Goal: Task Accomplishment & Management: Manage account settings

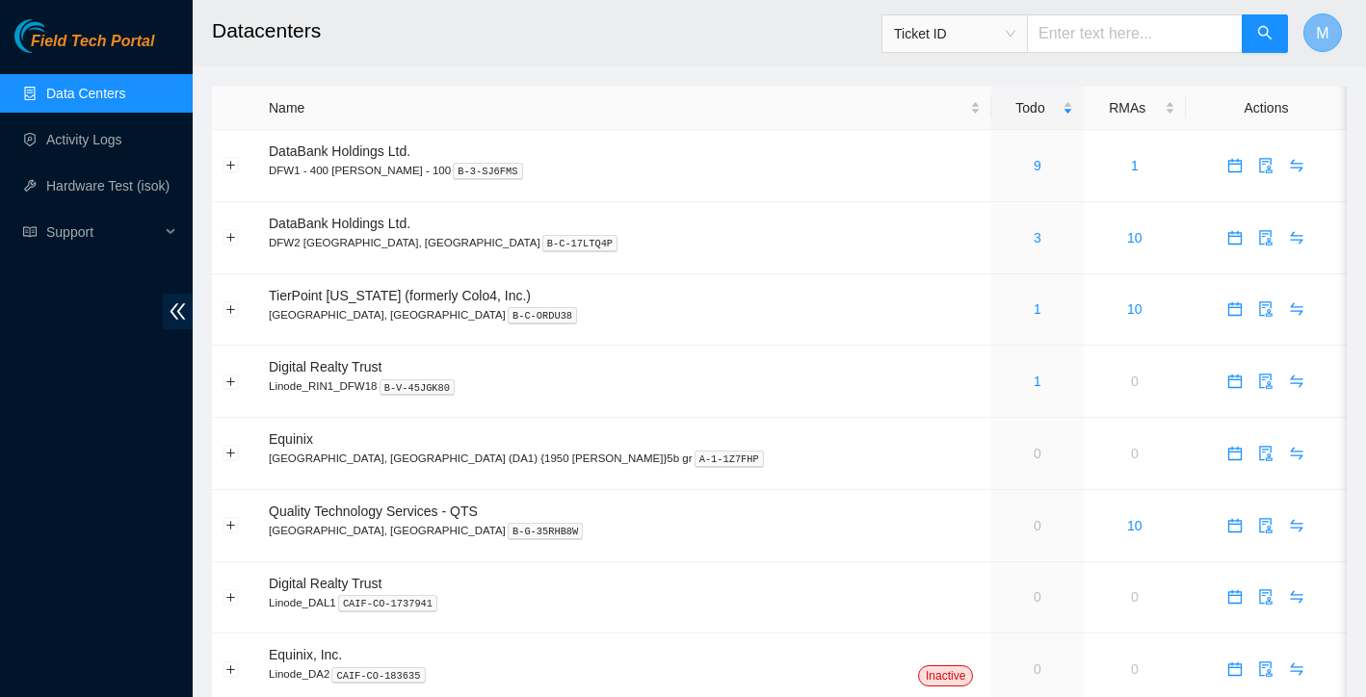
click at [1313, 26] on button "M" at bounding box center [1322, 32] width 39 height 39
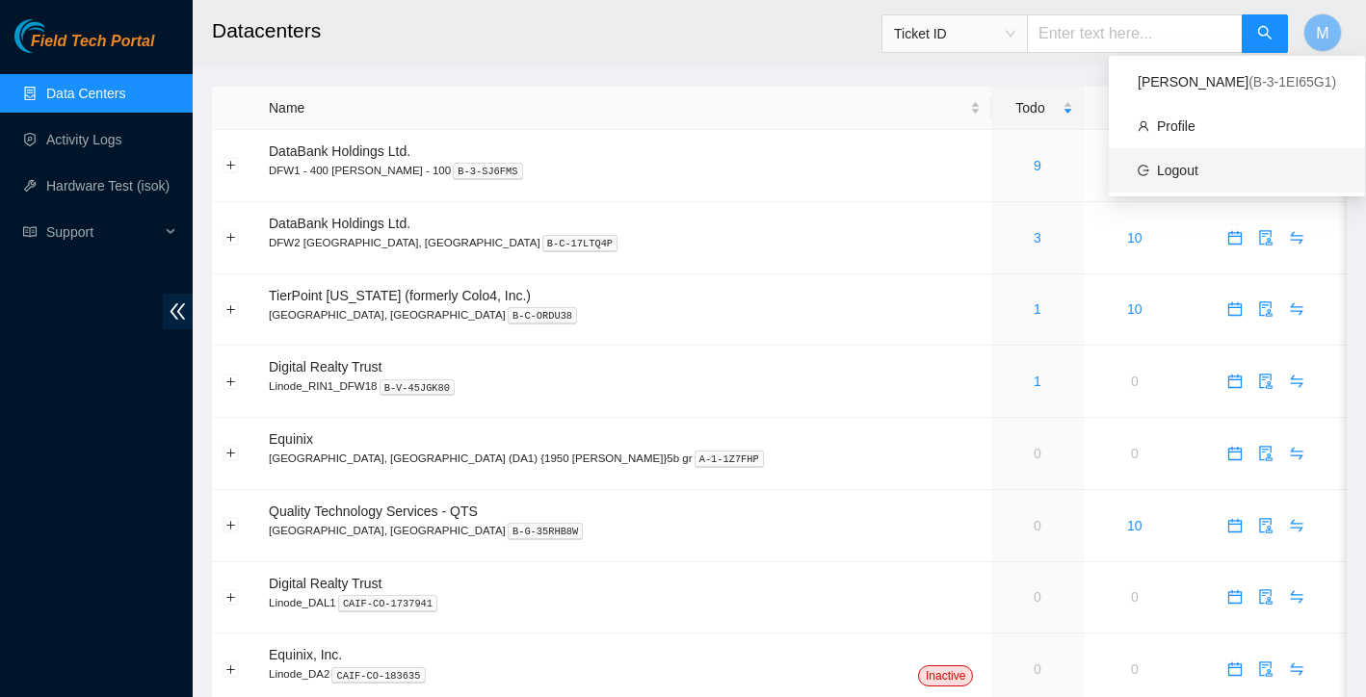
click at [1166, 176] on link "Logout" at bounding box center [1177, 170] width 41 height 15
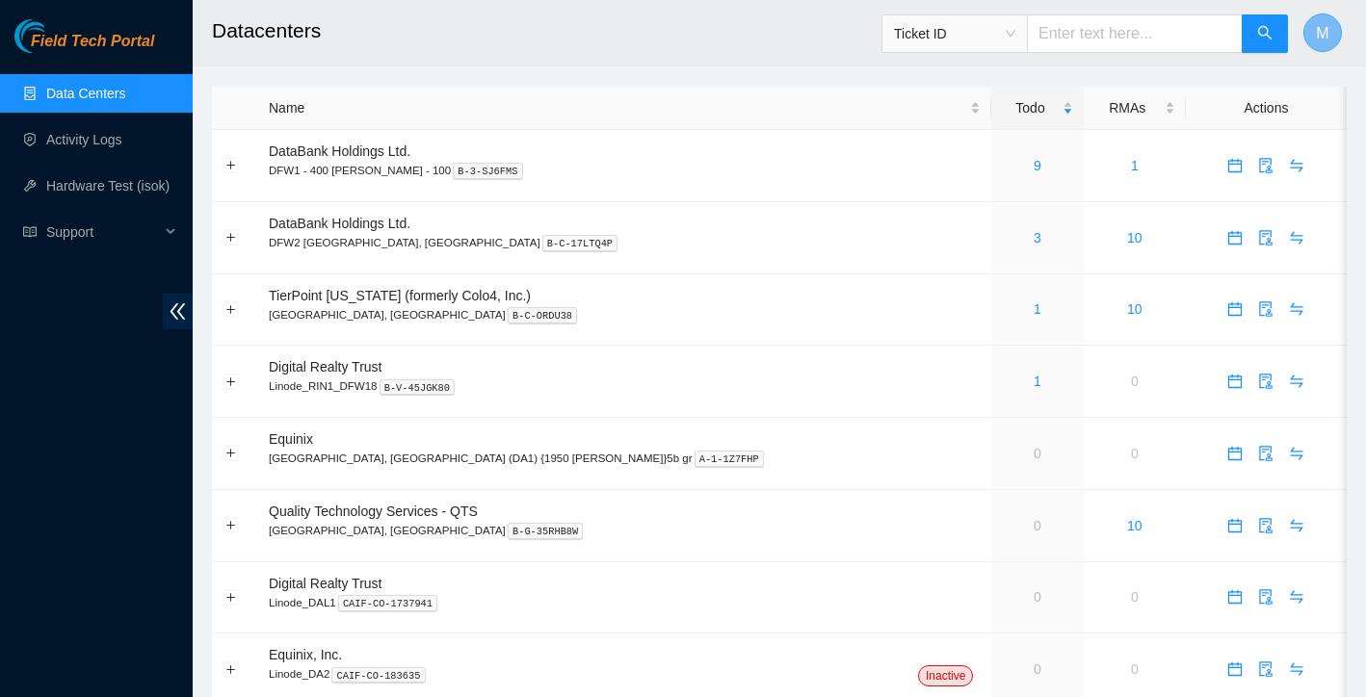
click at [1309, 41] on button "M" at bounding box center [1322, 32] width 39 height 39
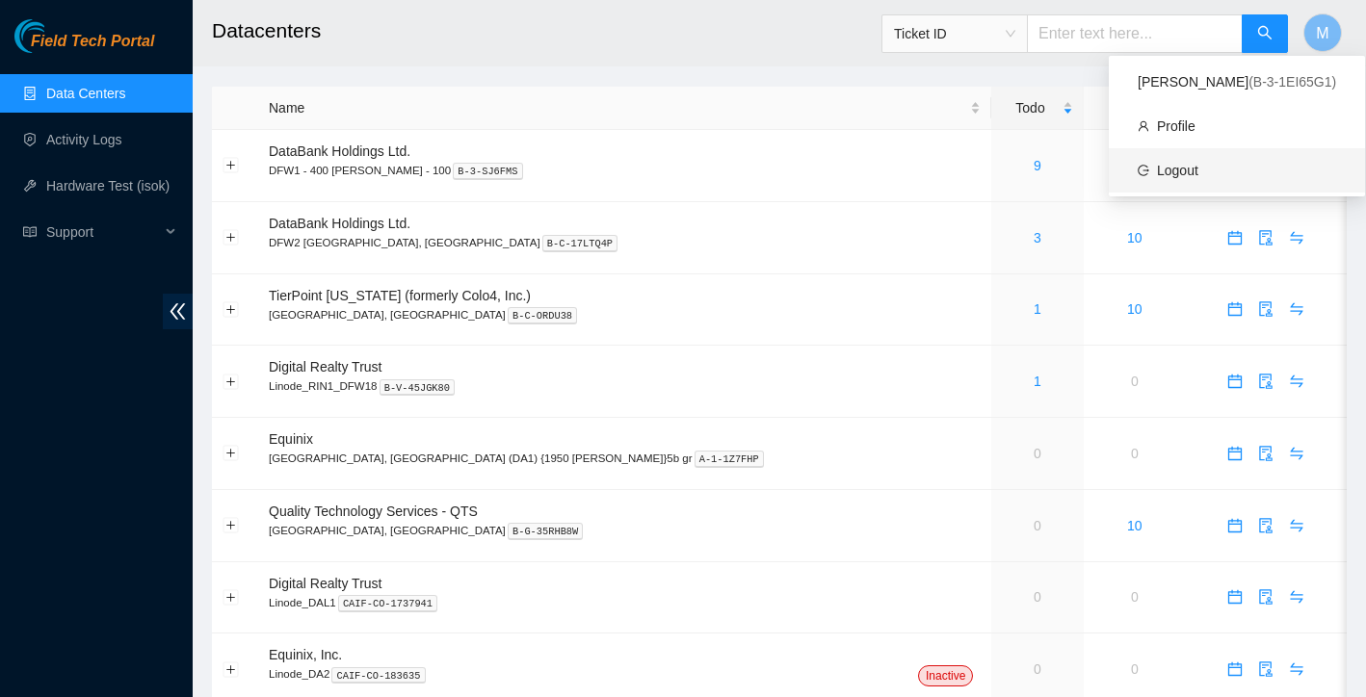
click at [1198, 176] on link "Logout" at bounding box center [1177, 170] width 41 height 15
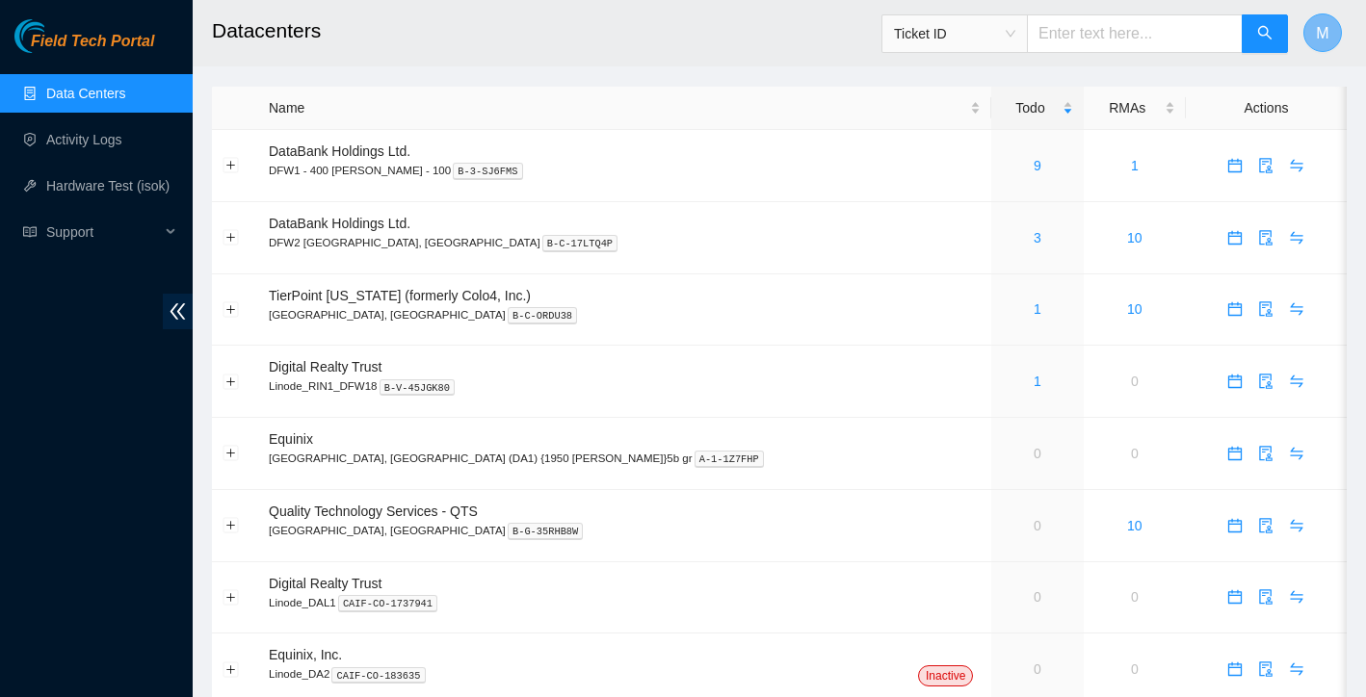
click at [1329, 39] on button "M" at bounding box center [1322, 32] width 39 height 39
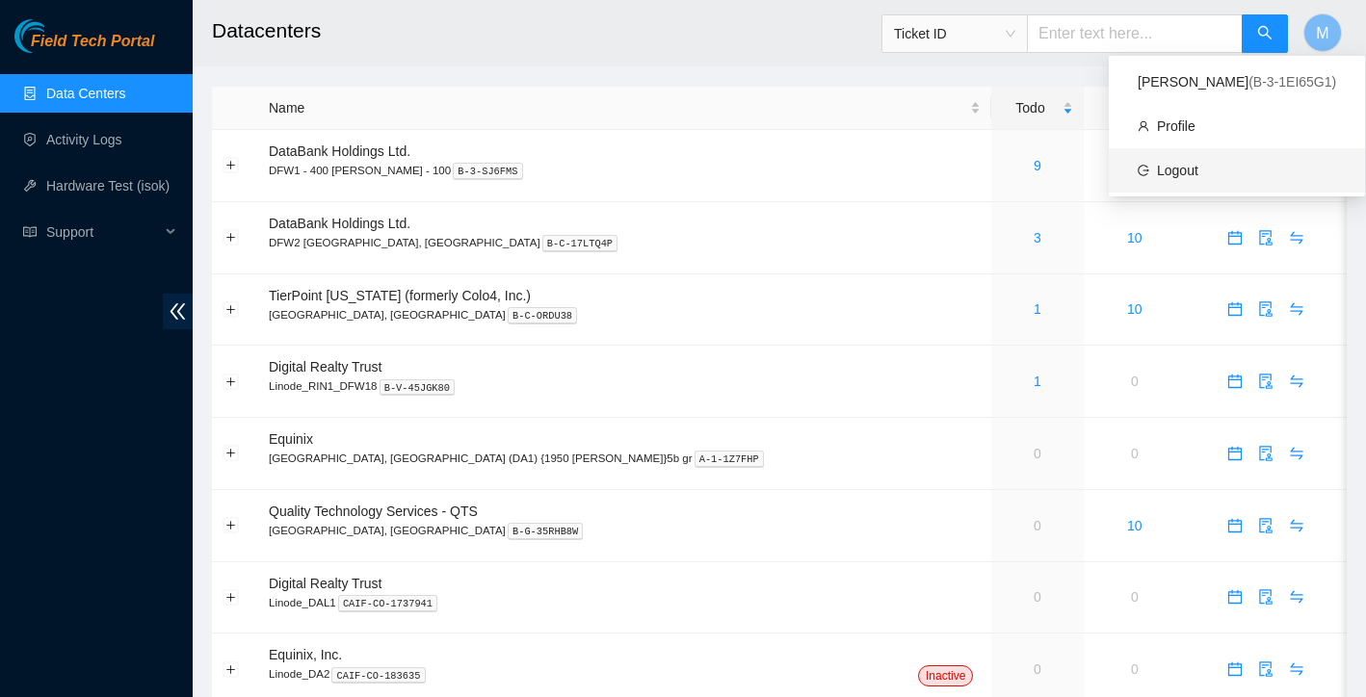
click at [1198, 169] on link "Logout" at bounding box center [1177, 170] width 41 height 15
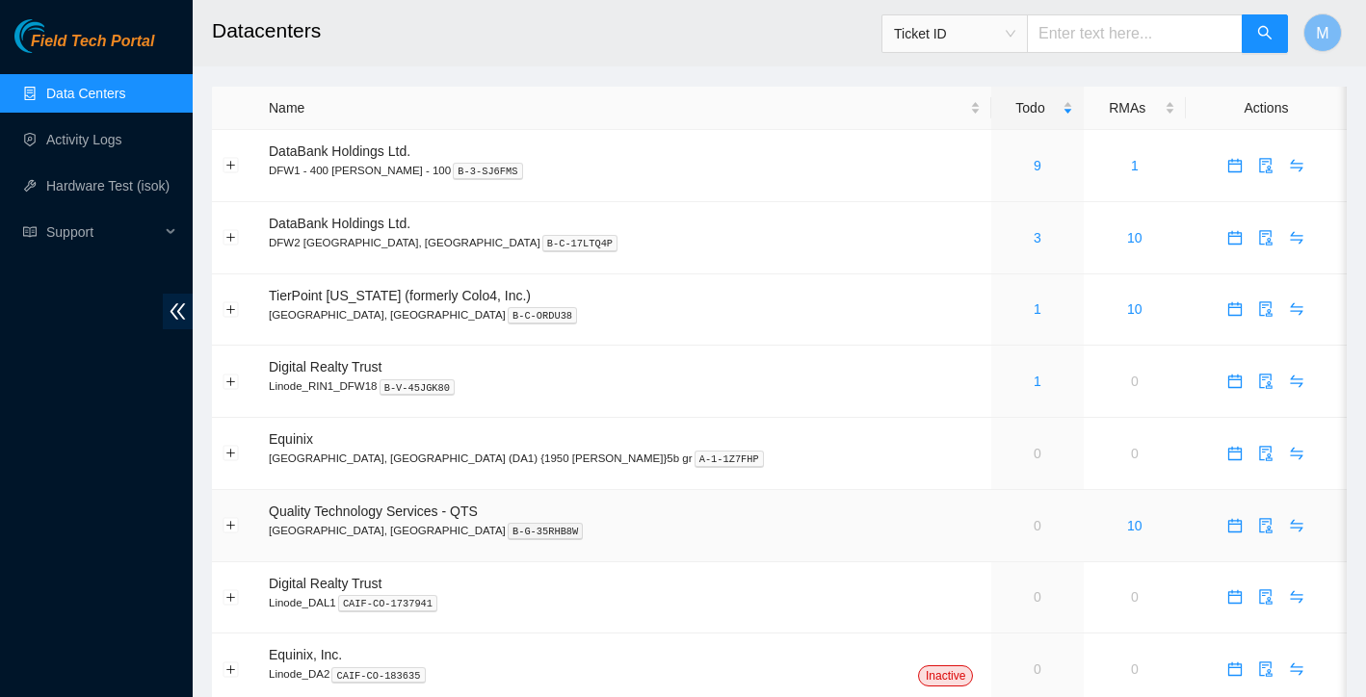
click at [1033, 525] on link "0" at bounding box center [1037, 525] width 8 height 15
click at [1329, 34] on button "M" at bounding box center [1322, 32] width 39 height 39
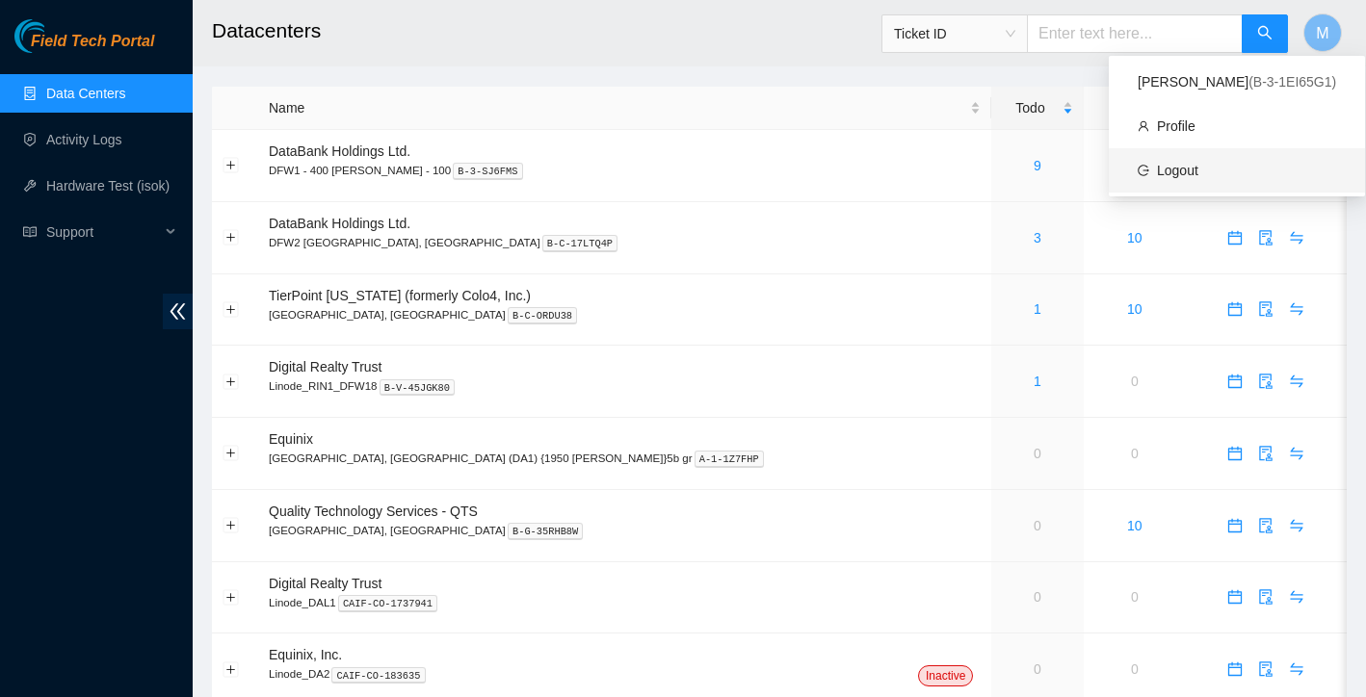
click at [1198, 163] on link "Logout" at bounding box center [1177, 170] width 41 height 15
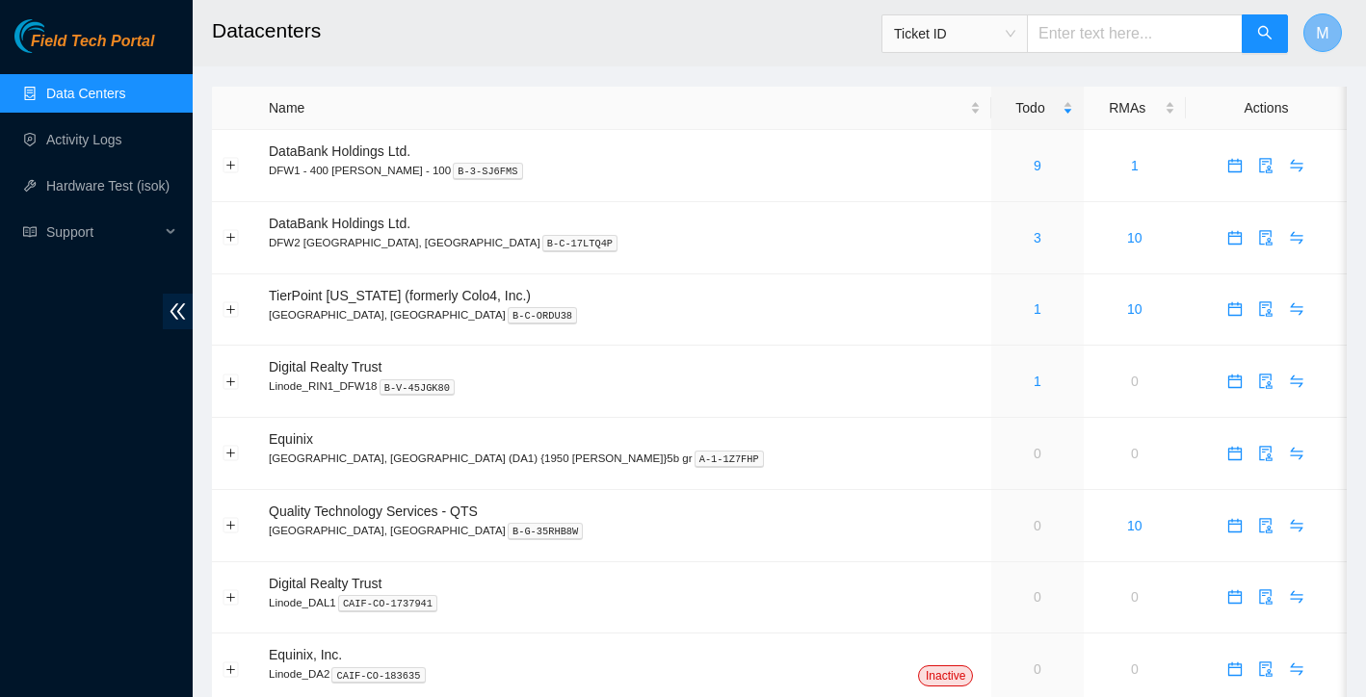
click at [1326, 41] on span "M" at bounding box center [1321, 33] width 13 height 24
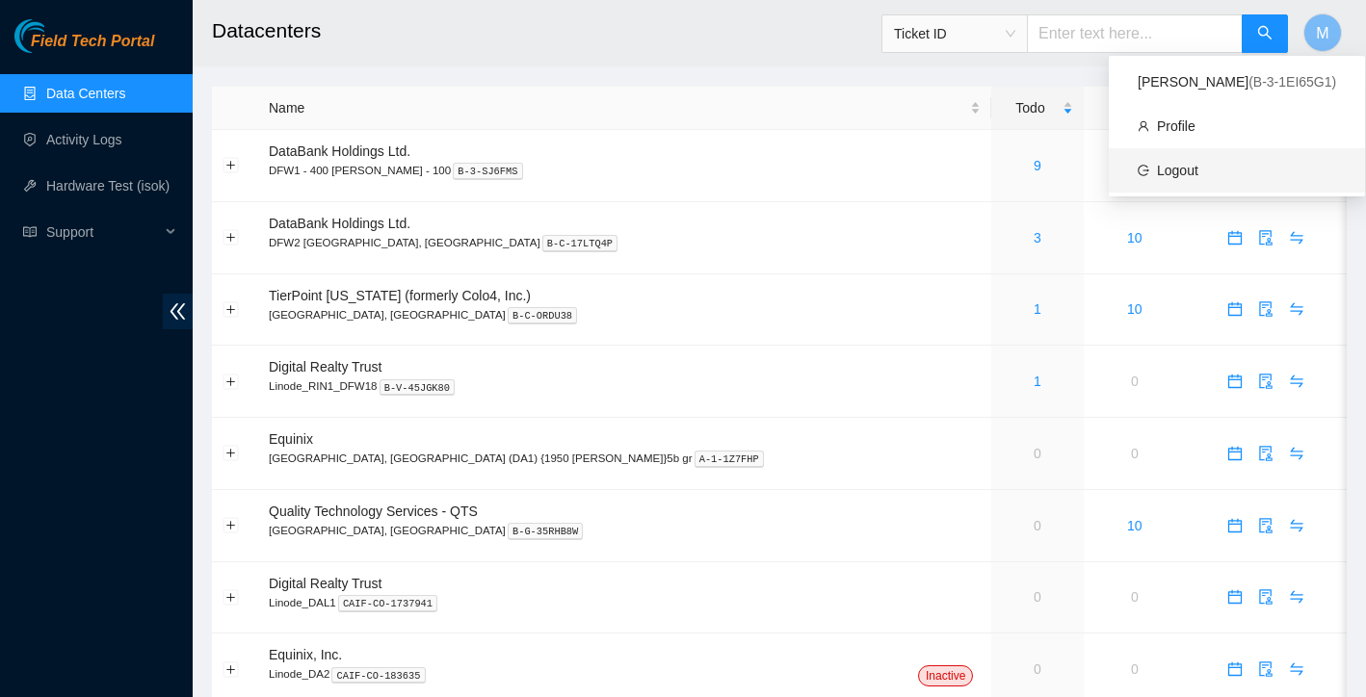
click at [1198, 173] on link "Logout" at bounding box center [1177, 170] width 41 height 15
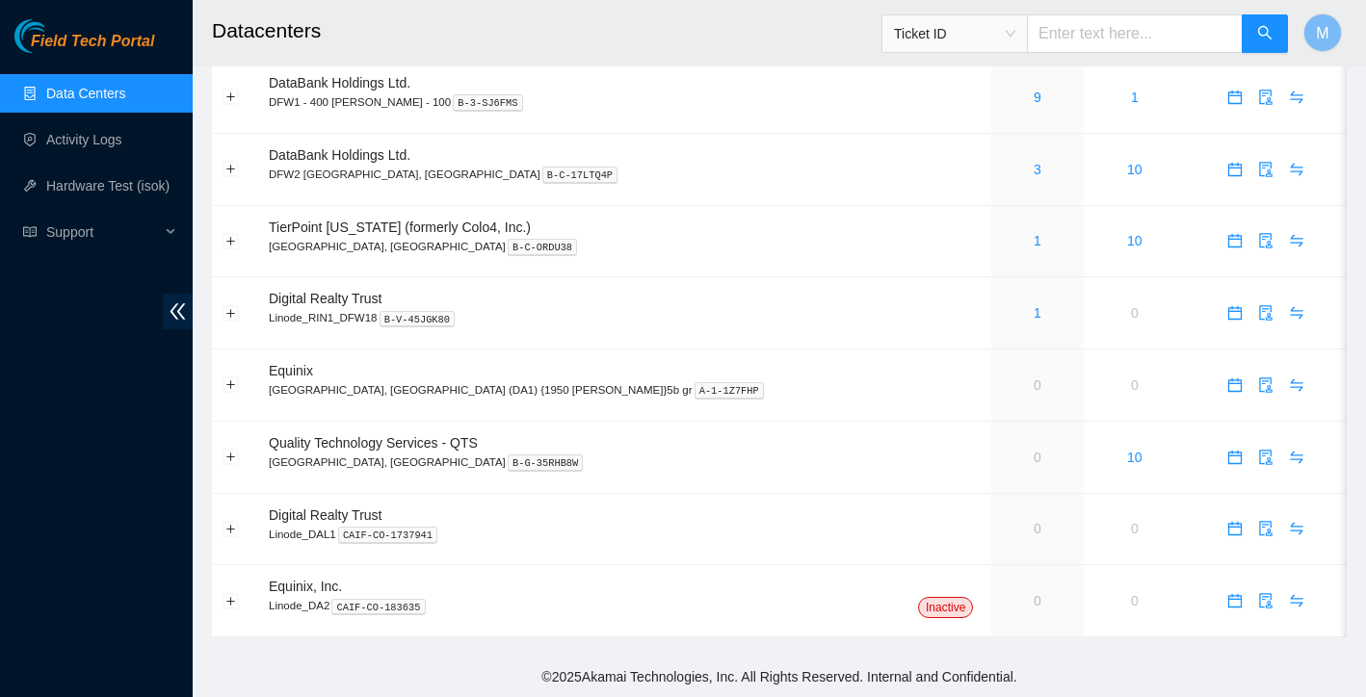
scroll to position [66, 0]
